Goal: Transaction & Acquisition: Purchase product/service

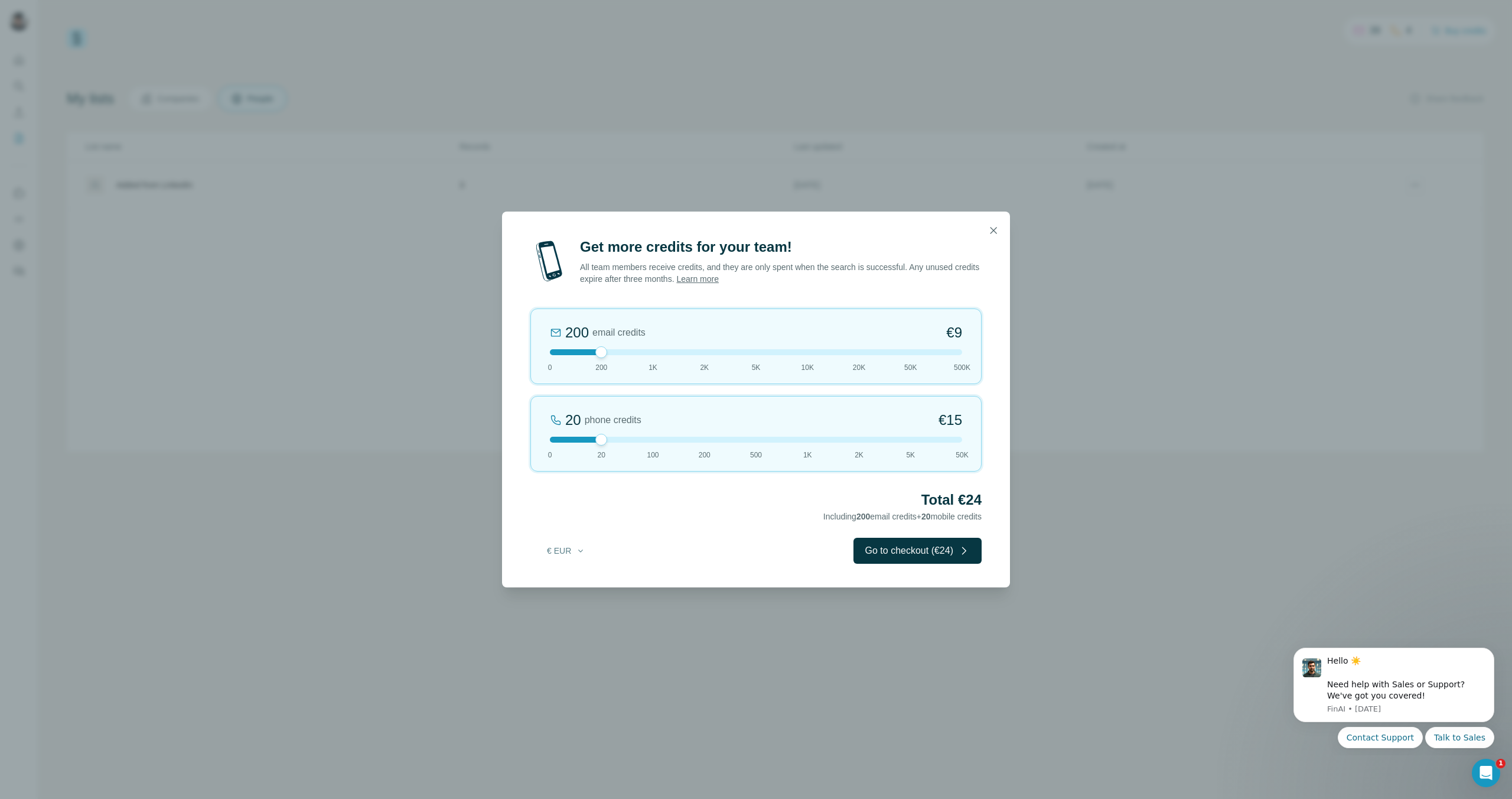
click at [604, 445] on div "20 phone credits €[PHONE_NUMBER] 1K 2K 5K 50K" at bounding box center [756, 434] width 451 height 76
drag, startPoint x: 603, startPoint y: 439, endPoint x: 708, endPoint y: 431, distance: 105.3
click at [708, 431] on div "200 phone credits 5% Discount €137 0 20 100 200 500 1K 2K 5K 50K" at bounding box center [756, 434] width 451 height 76
click at [998, 231] on icon "button" at bounding box center [994, 231] width 12 height 12
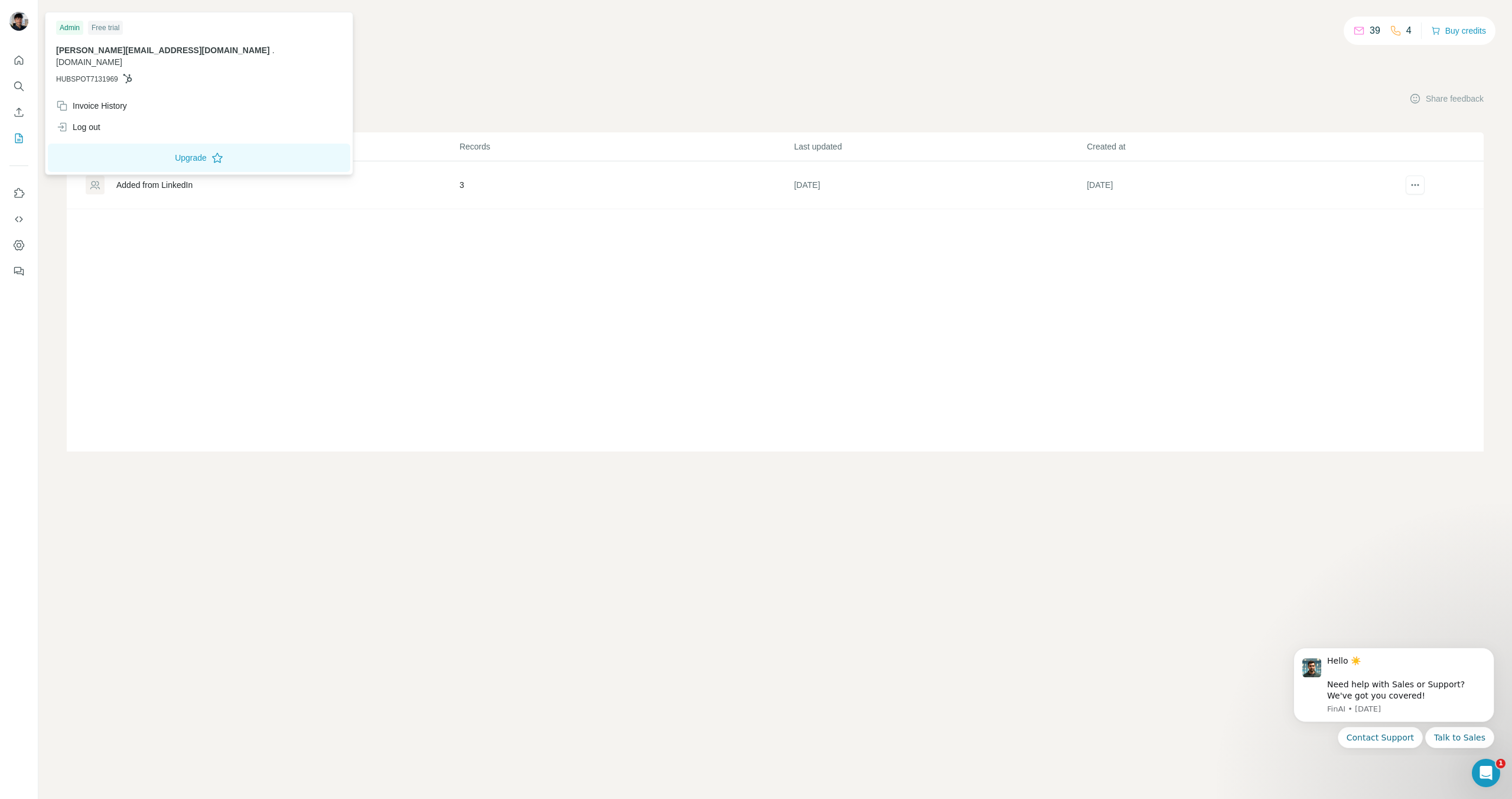
click at [21, 30] on img at bounding box center [19, 21] width 19 height 19
click at [17, 212] on button "Use Surfe API" at bounding box center [19, 219] width 19 height 21
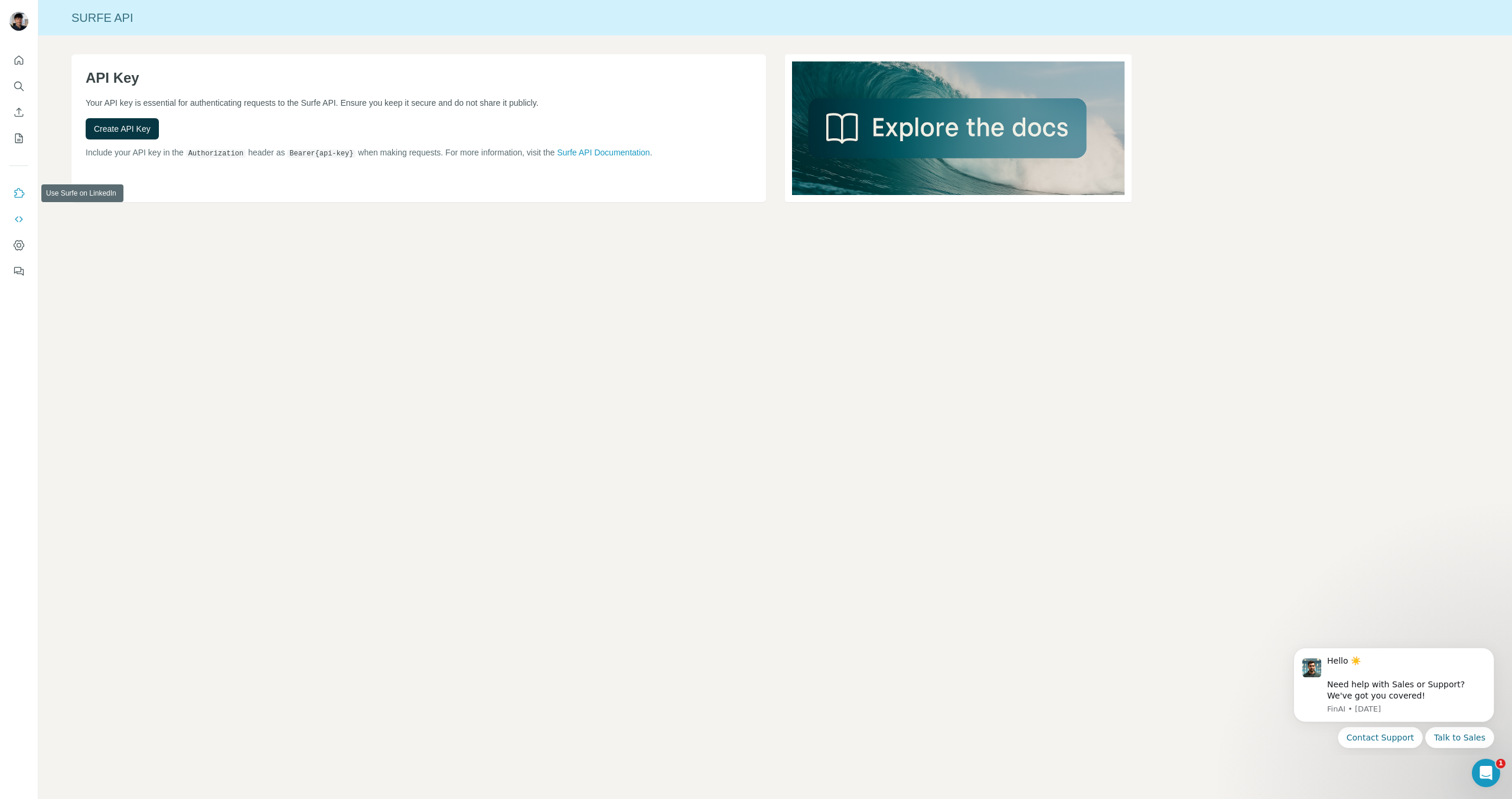
click at [20, 189] on icon "Use Surfe on LinkedIn" at bounding box center [20, 193] width 10 height 9
